Goal: Navigation & Orientation: Find specific page/section

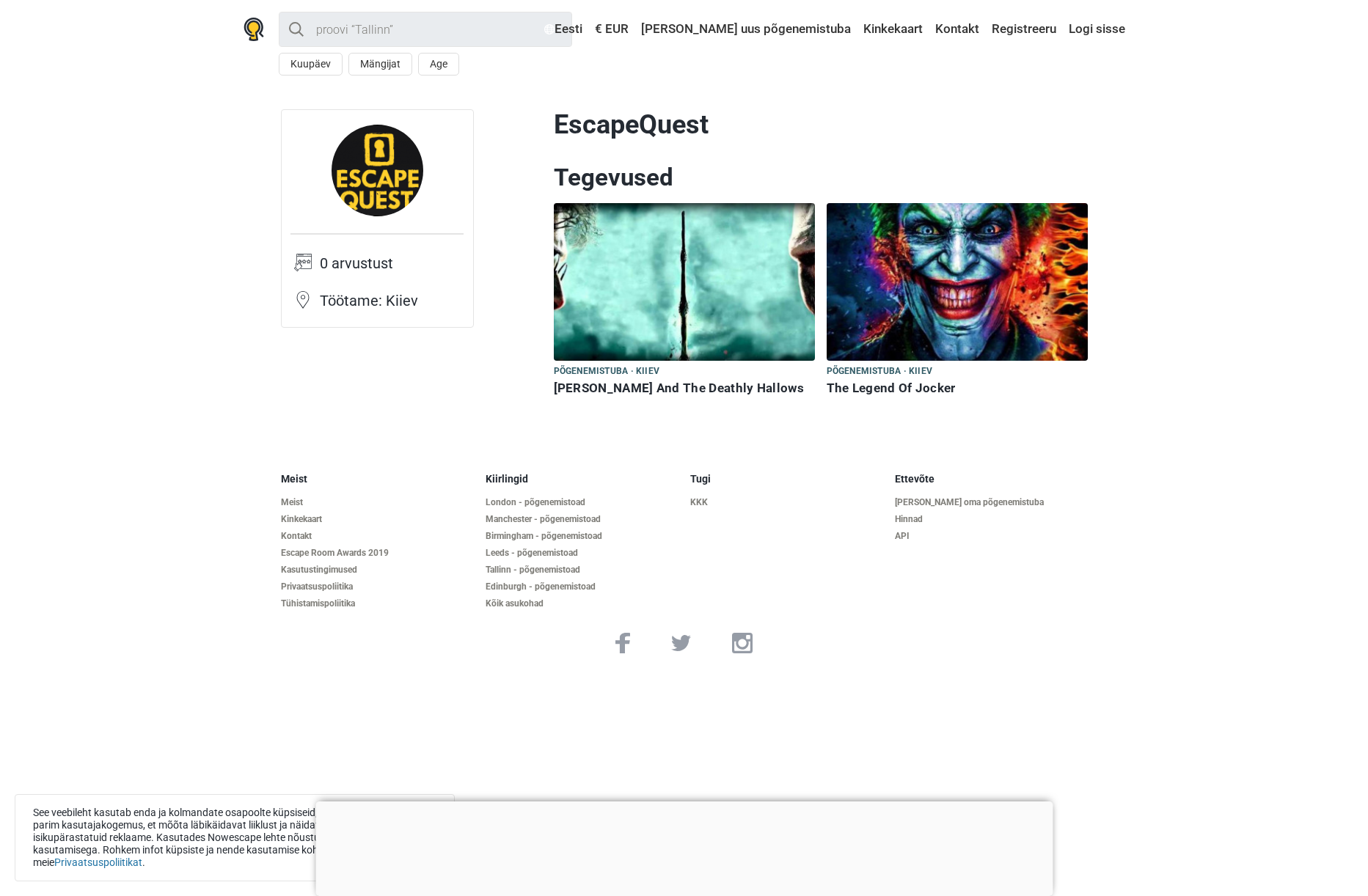
click at [191, 259] on section "EscapeQuest 0 arvustust Töötame: Kiiev EscapeQuest Tegevused Põgenemistuba · Ki…" at bounding box center [684, 257] width 1368 height 340
click at [1033, 86] on div "Kõik Minu lähedal Kuupäev Mängijat Age < [DATE] > Mon Tue Wed Thu Fri Sat Sun 1…" at bounding box center [684, 43] width 917 height 87
click at [172, 91] on section "EscapeQuest 0 arvustust Töötame: Kiiev EscapeQuest Tegevused Põgenemistuba · Ki…" at bounding box center [684, 257] width 1368 height 340
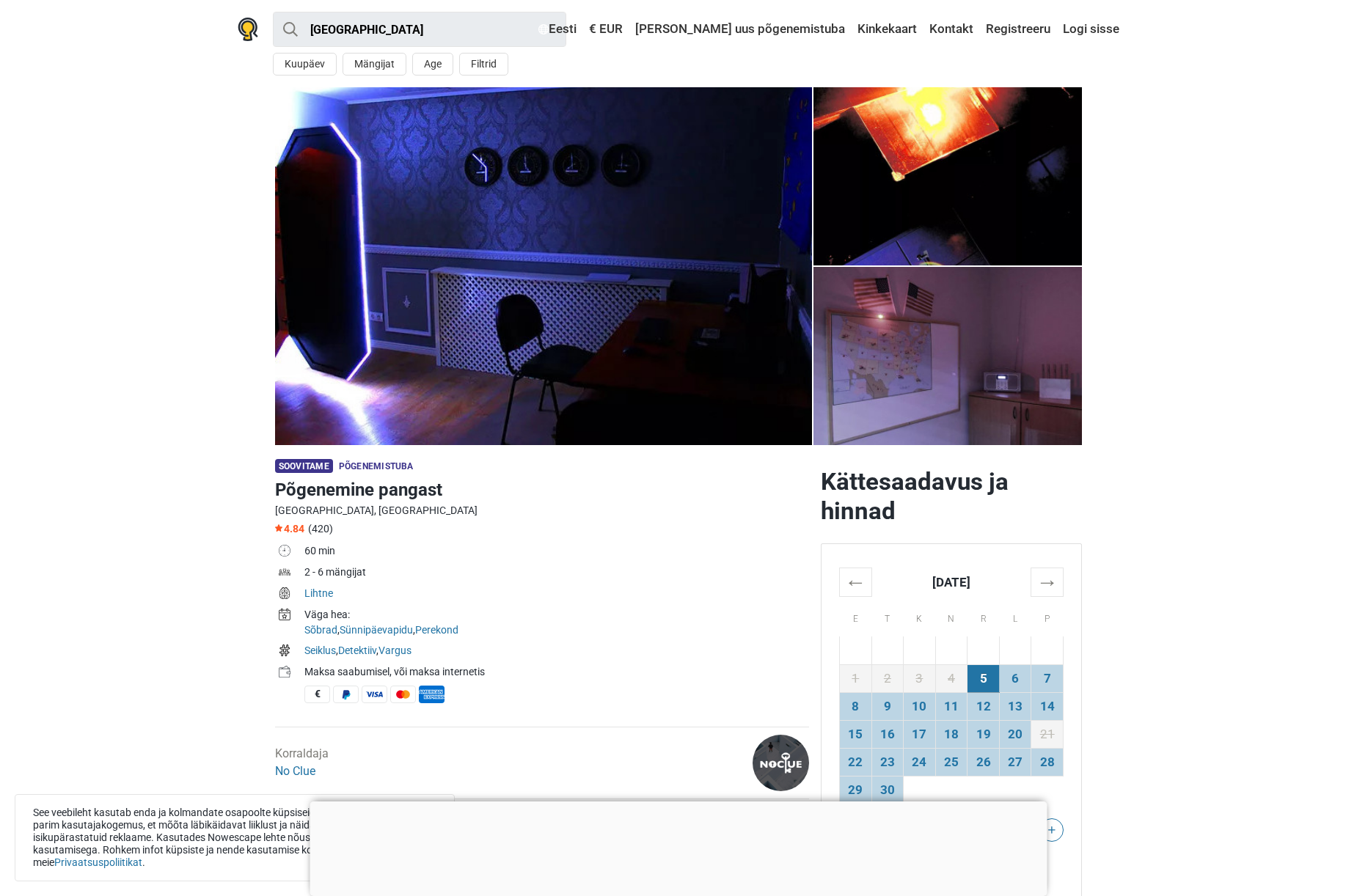
click at [169, 346] on section "1 2 3 4 5" at bounding box center [678, 266] width 1357 height 358
click at [147, 214] on section "1 2 3 4 5" at bounding box center [678, 266] width 1357 height 358
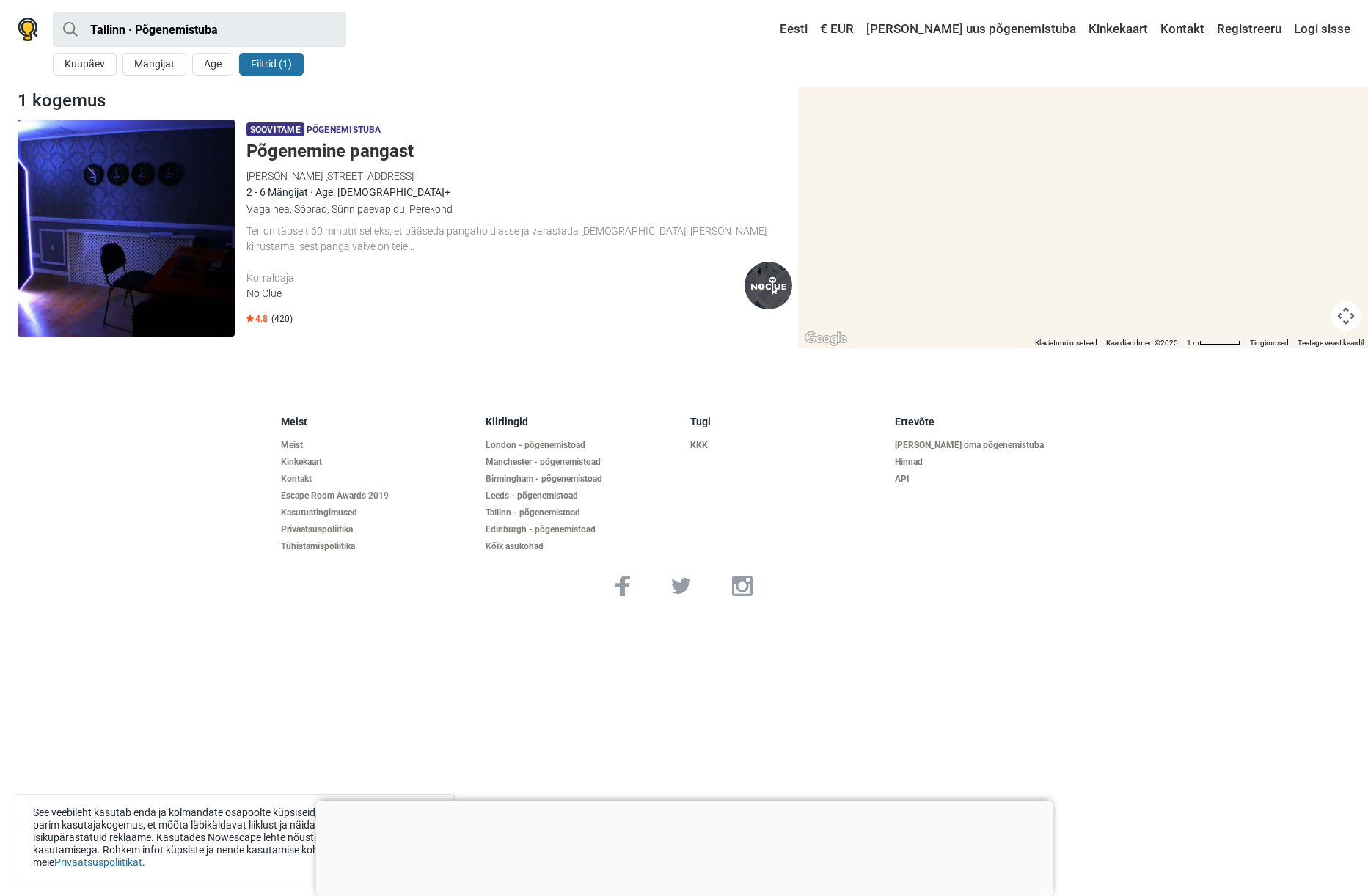
click at [258, 294] on div "No Clue" at bounding box center [496, 294] width 498 height 15
